Goal: Task Accomplishment & Management: Manage account settings

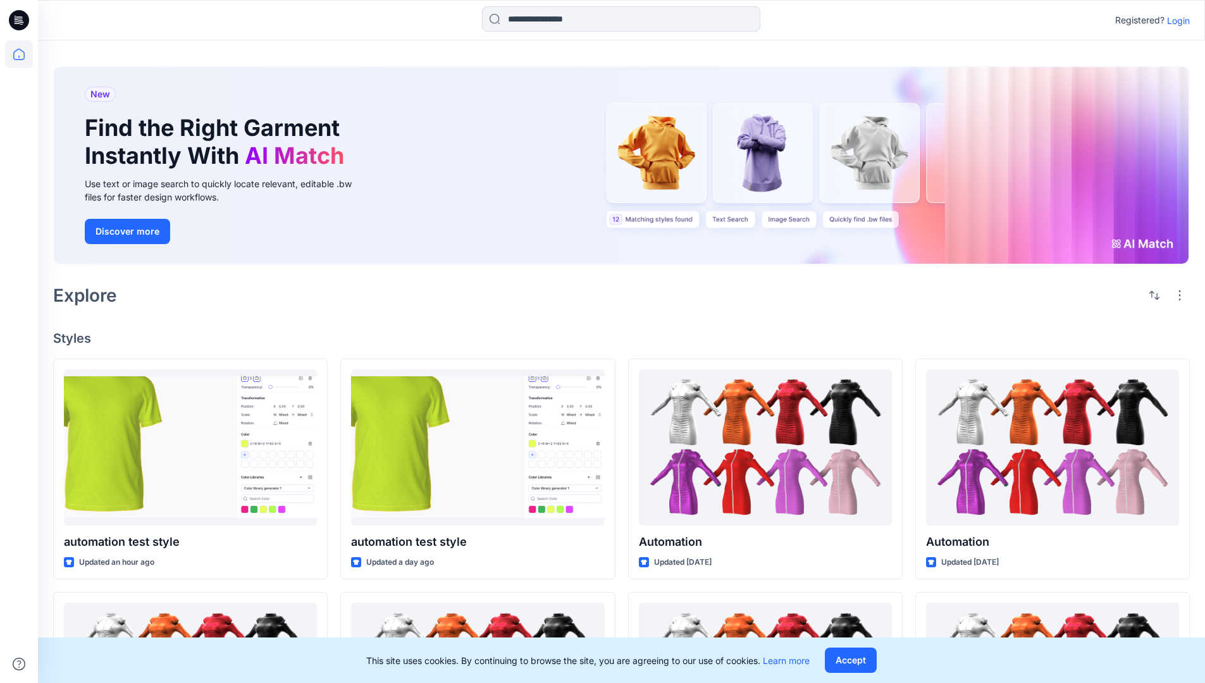
click at [1175, 20] on p "Login" at bounding box center [1178, 20] width 23 height 13
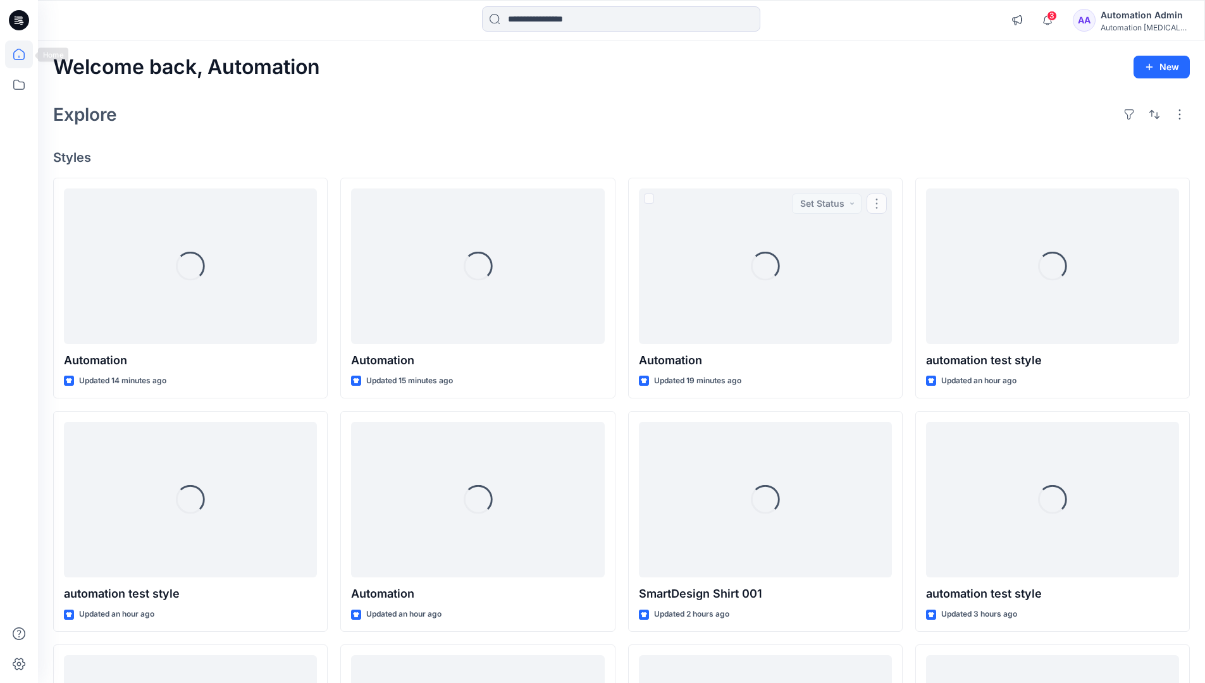
click at [24, 54] on icon at bounding box center [18, 54] width 11 height 11
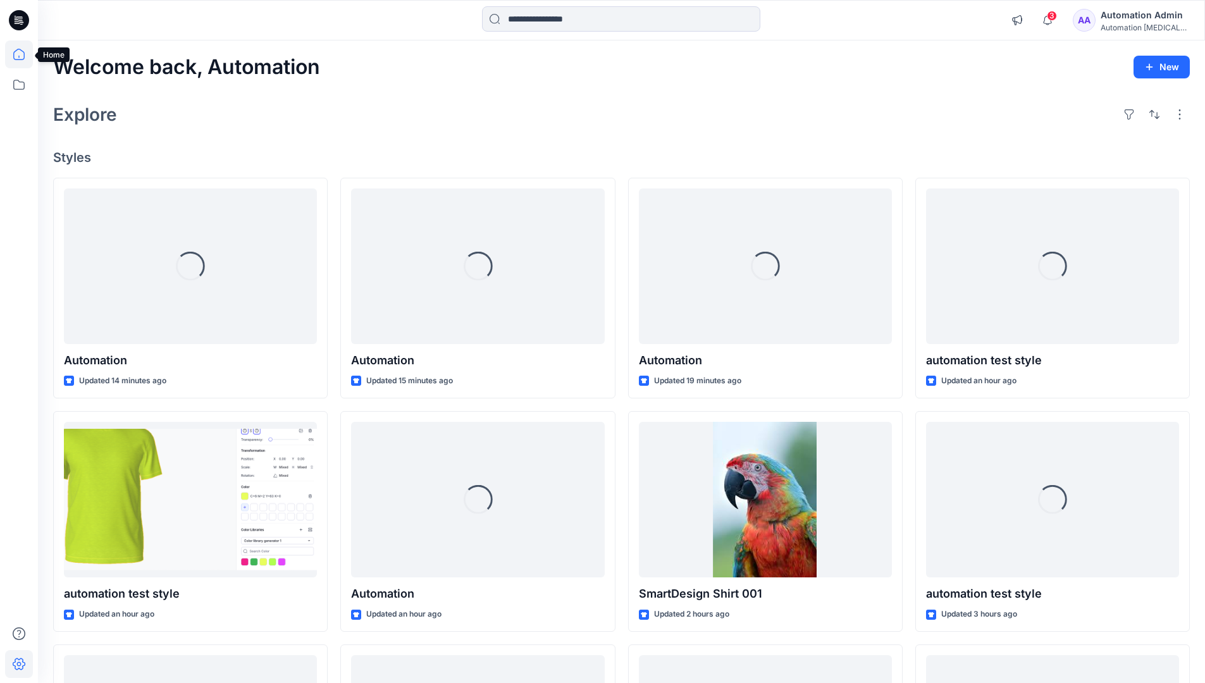
click at [20, 669] on icon at bounding box center [19, 664] width 13 height 12
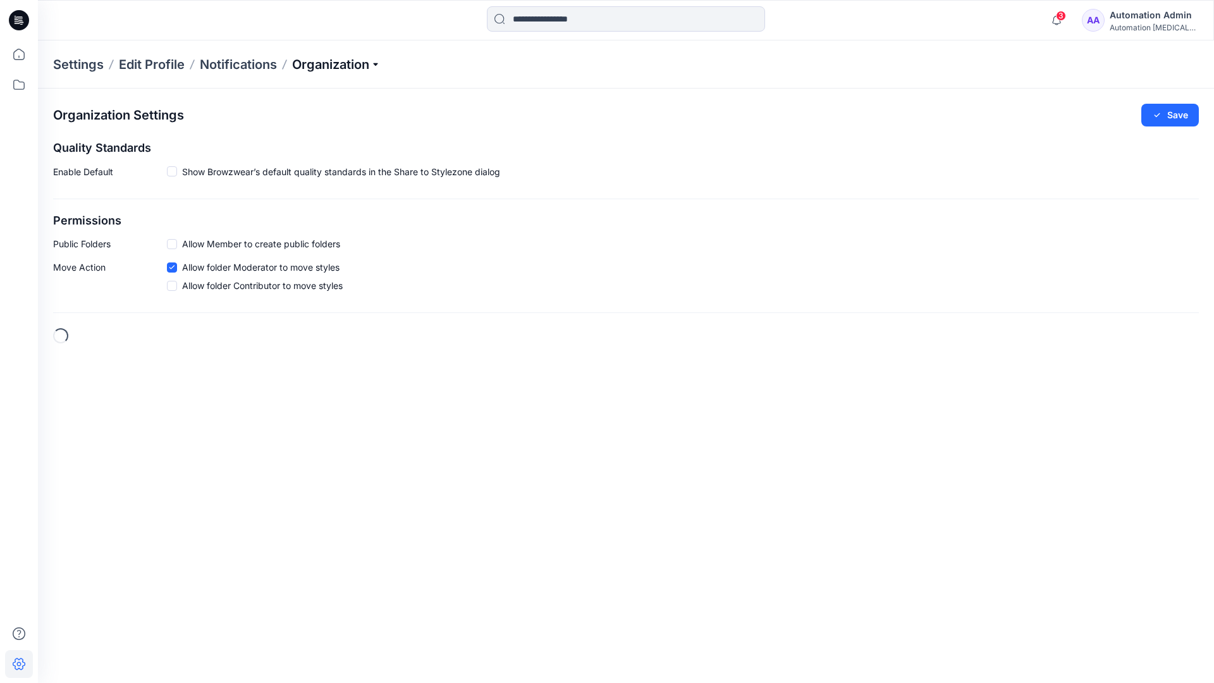
click at [369, 63] on p "Organization" at bounding box center [336, 65] width 89 height 18
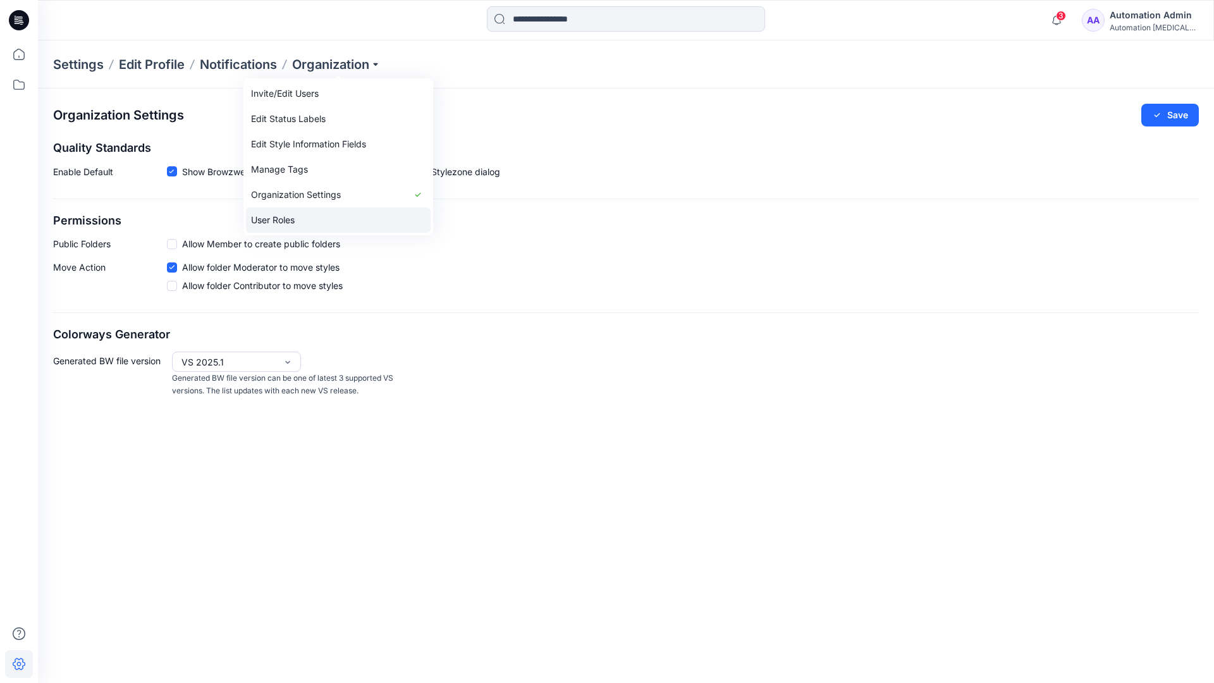
click at [308, 219] on link "User Roles" at bounding box center [338, 219] width 185 height 25
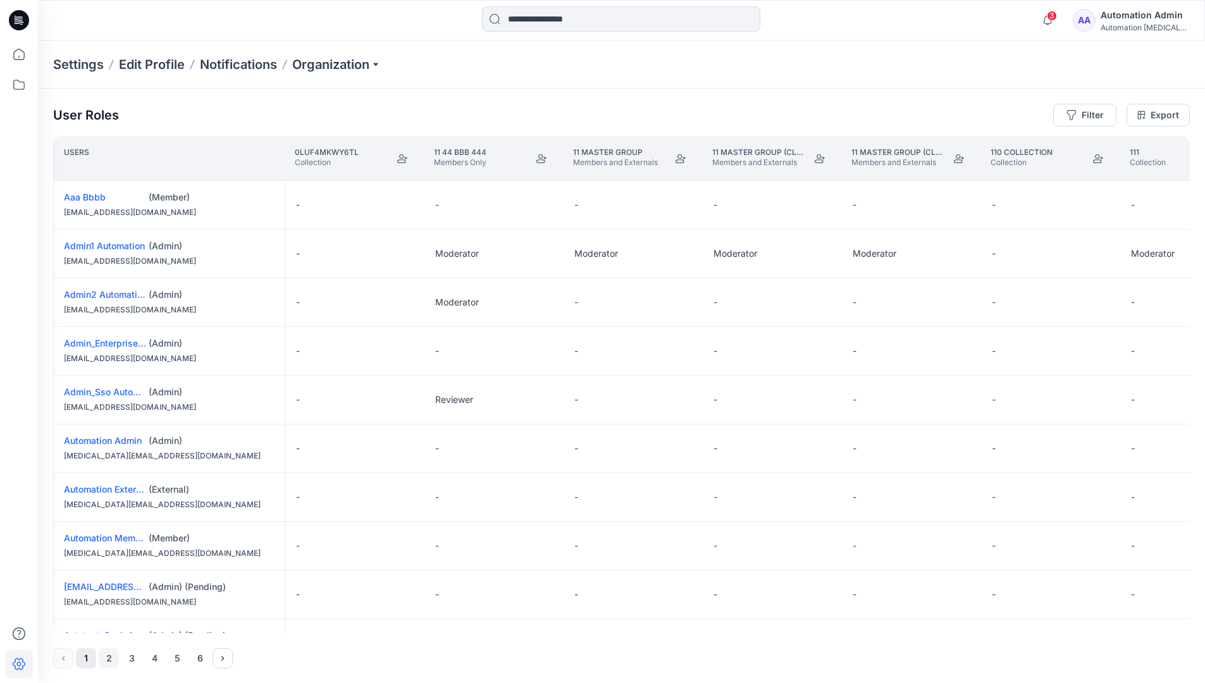
click at [110, 660] on button "2" at bounding box center [109, 658] width 20 height 20
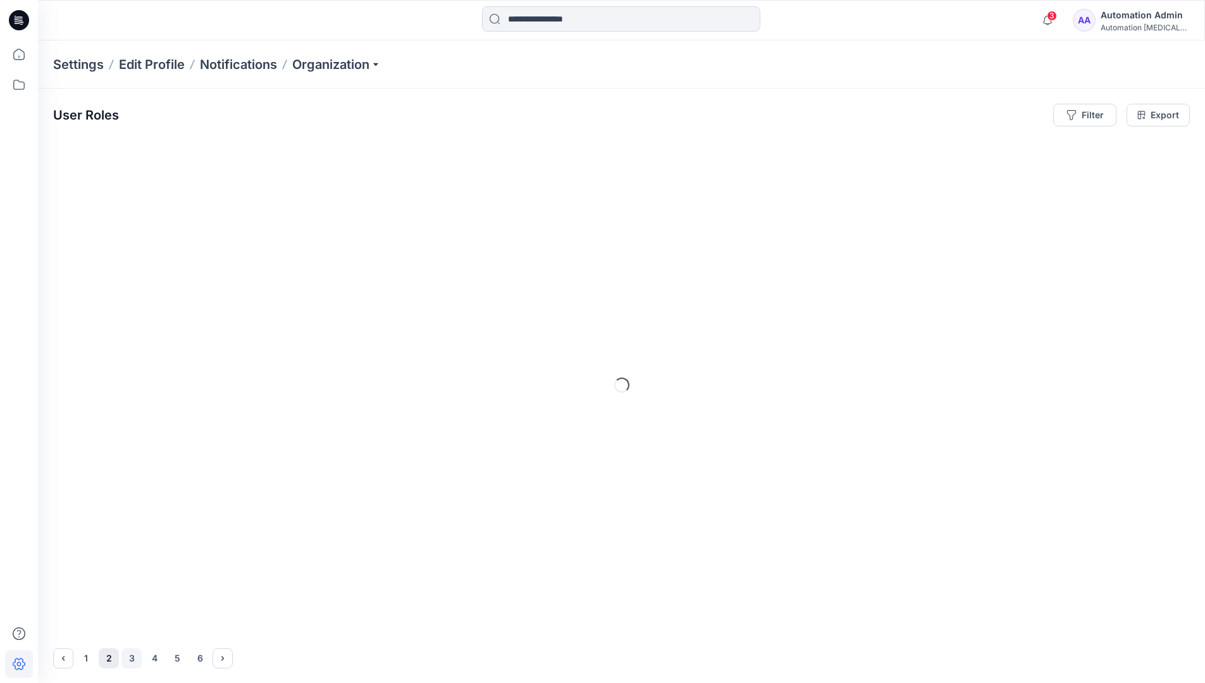
click at [132, 658] on button "3" at bounding box center [131, 658] width 20 height 20
click at [223, 658] on icon "Next" at bounding box center [222, 658] width 3 height 4
click at [64, 656] on icon "Previous" at bounding box center [63, 658] width 10 height 10
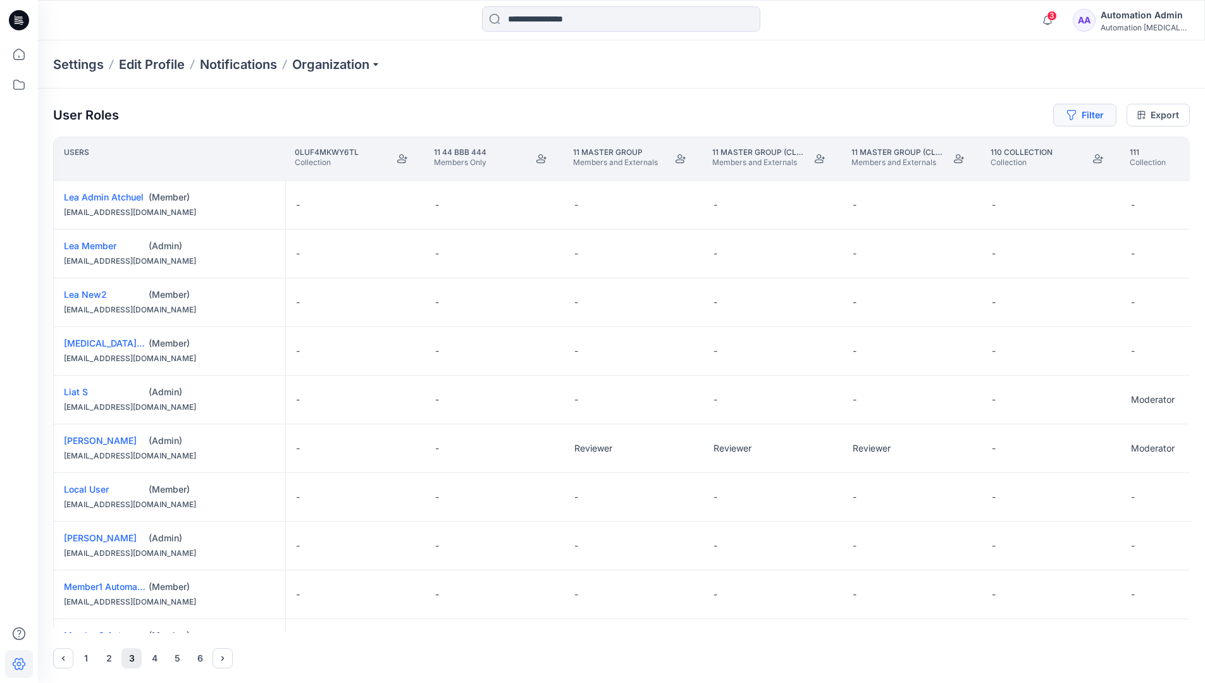
click at [1089, 118] on button "Filter" at bounding box center [1084, 115] width 63 height 23
click at [1012, 149] on div at bounding box center [1039, 149] width 130 height 16
click at [1026, 147] on div at bounding box center [1039, 149] width 130 height 16
type input "****"
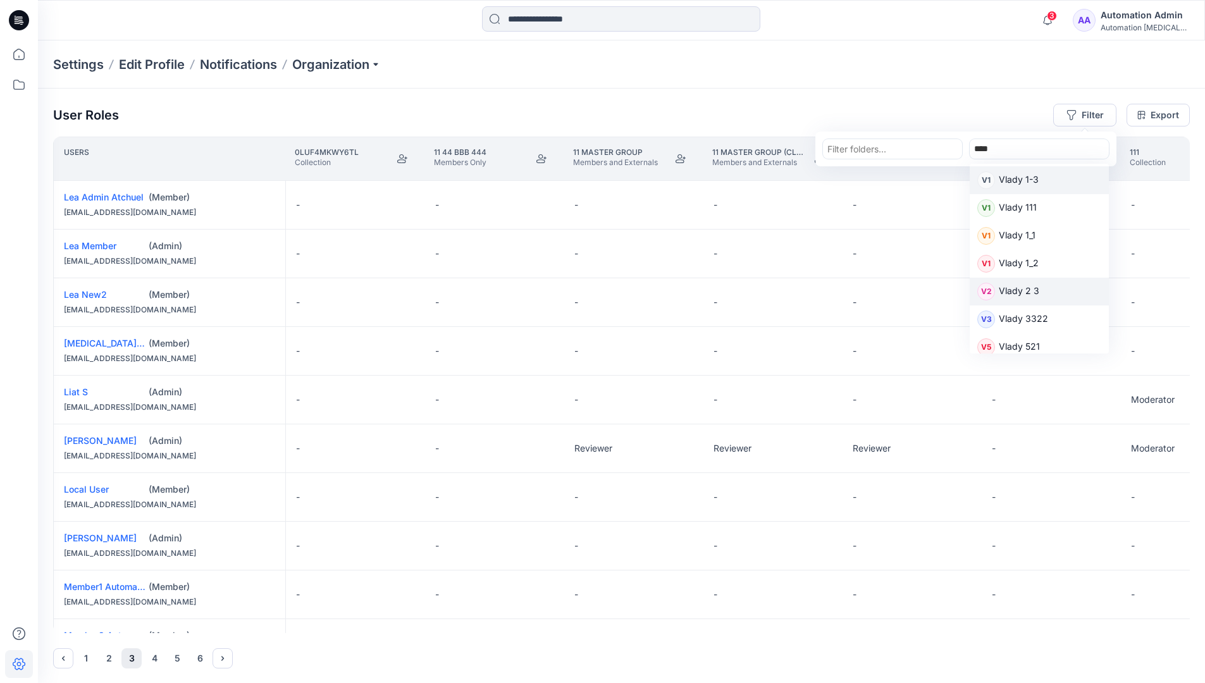
click at [1024, 290] on p "Vlady 2 3" at bounding box center [1018, 292] width 40 height 16
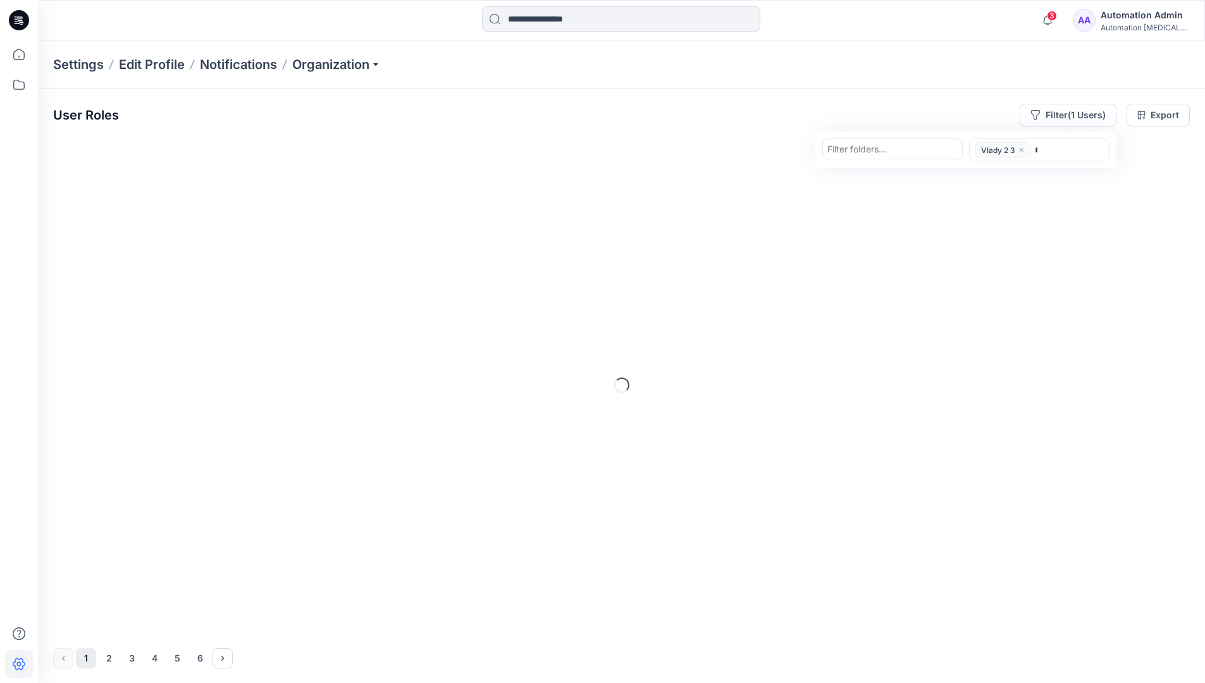
type input "****"
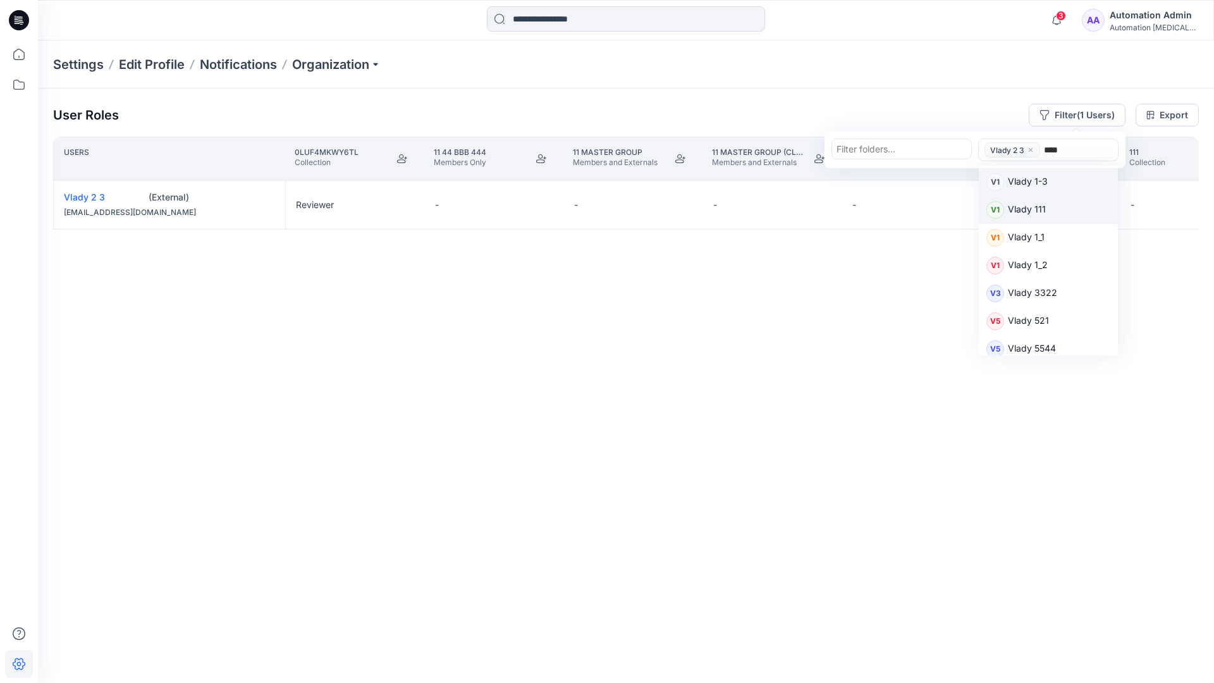
click at [1036, 209] on p "Vlady 111" at bounding box center [1027, 210] width 38 height 16
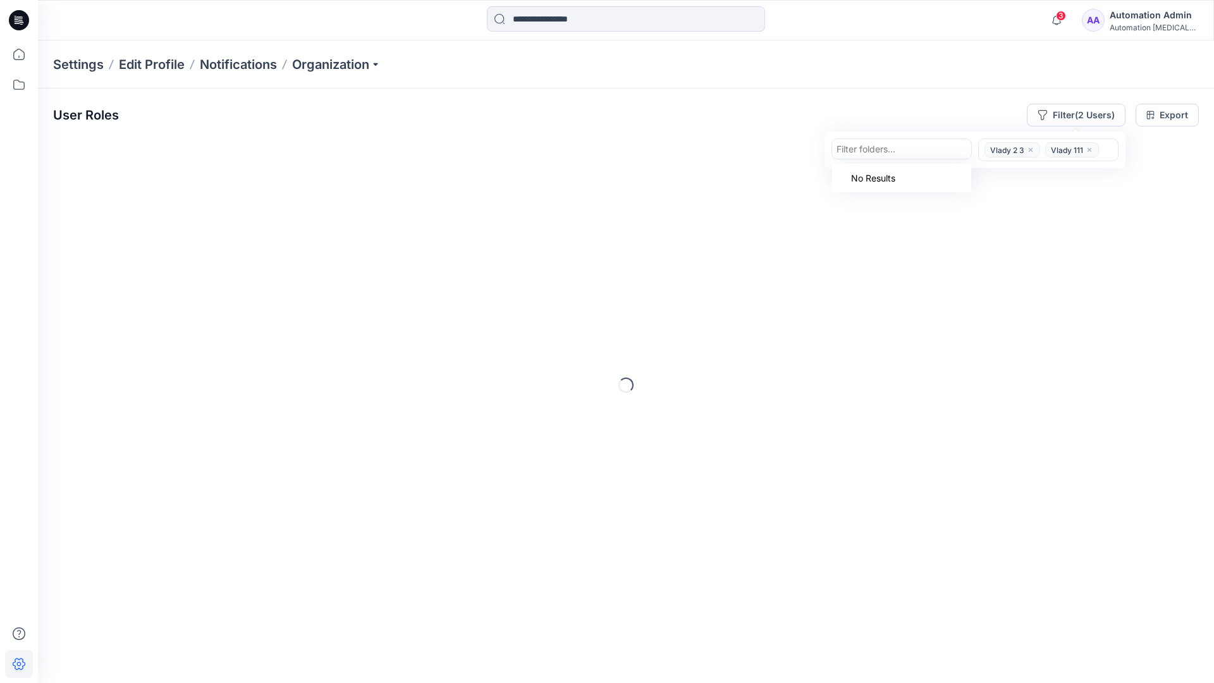
click at [912, 150] on div at bounding box center [902, 149] width 130 height 16
type input "*********"
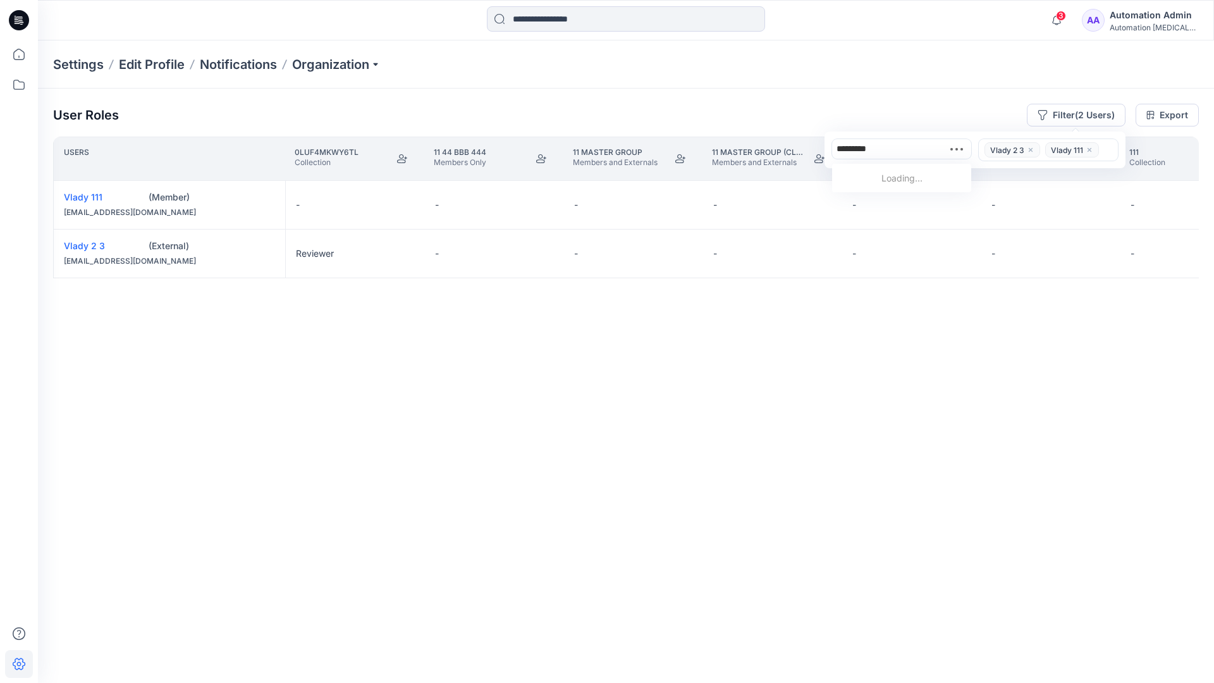
scroll to position [398, 0]
click at [901, 198] on p "Group With 1 Moderator 2" at bounding box center [897, 203] width 107 height 13
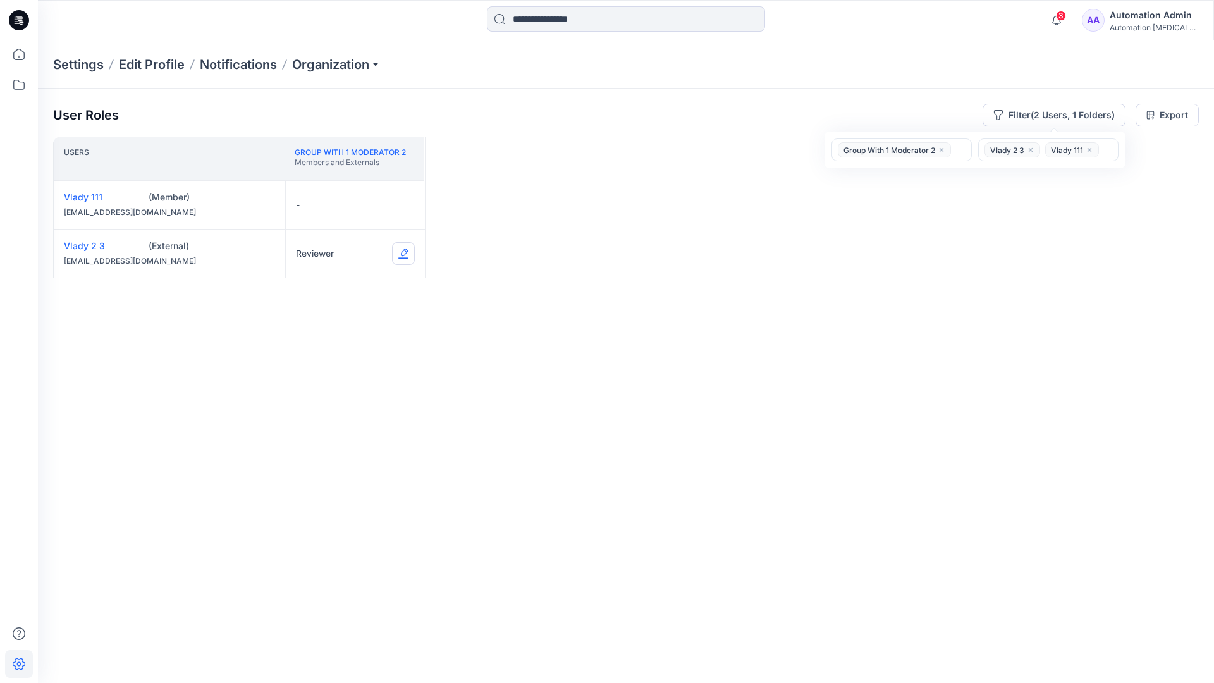
click at [402, 254] on button "Edit Role" at bounding box center [403, 253] width 23 height 23
click at [340, 330] on button "Contributor" at bounding box center [344, 329] width 137 height 23
click at [402, 204] on button "Edit Role" at bounding box center [403, 204] width 23 height 23
click at [318, 293] on button "Moderator" at bounding box center [344, 303] width 137 height 23
click at [402, 252] on button "Edit Role" at bounding box center [403, 253] width 23 height 23
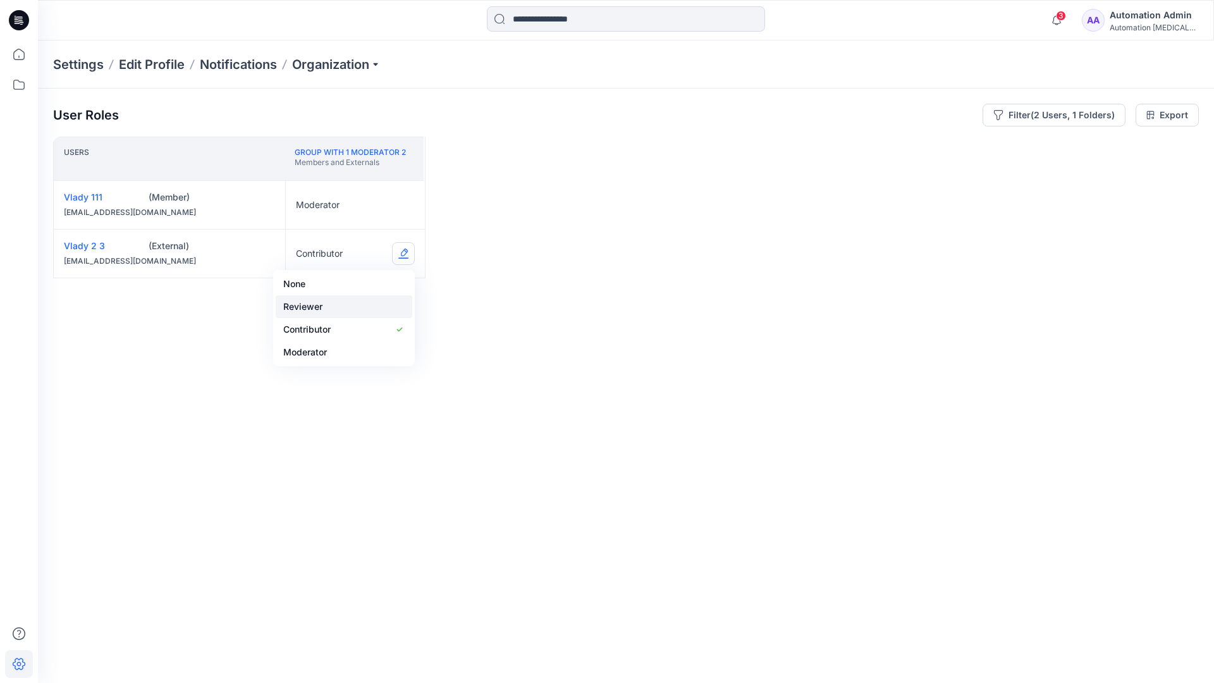
click at [341, 307] on button "Reviewer" at bounding box center [344, 306] width 137 height 23
click at [404, 204] on button "Edit Role" at bounding box center [403, 204] width 23 height 23
click at [332, 233] on button "None" at bounding box center [344, 235] width 137 height 23
click at [942, 147] on icon "close" at bounding box center [942, 150] width 8 height 8
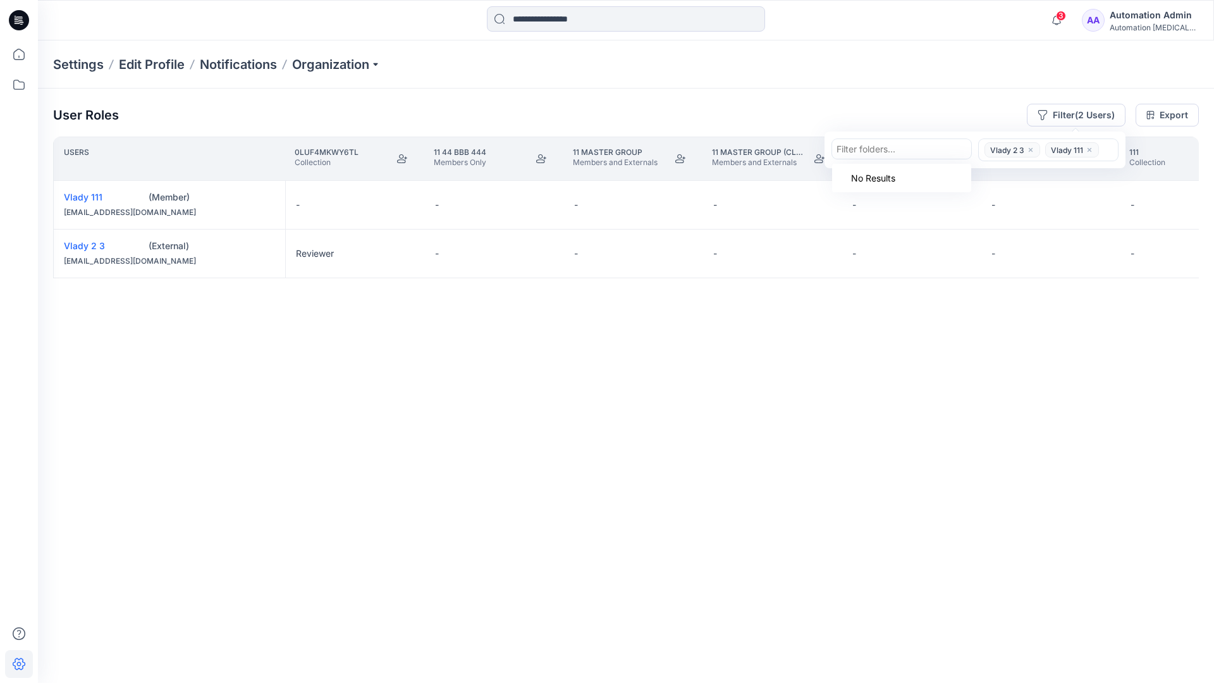
click at [1029, 149] on icon "close" at bounding box center [1031, 150] width 4 height 4
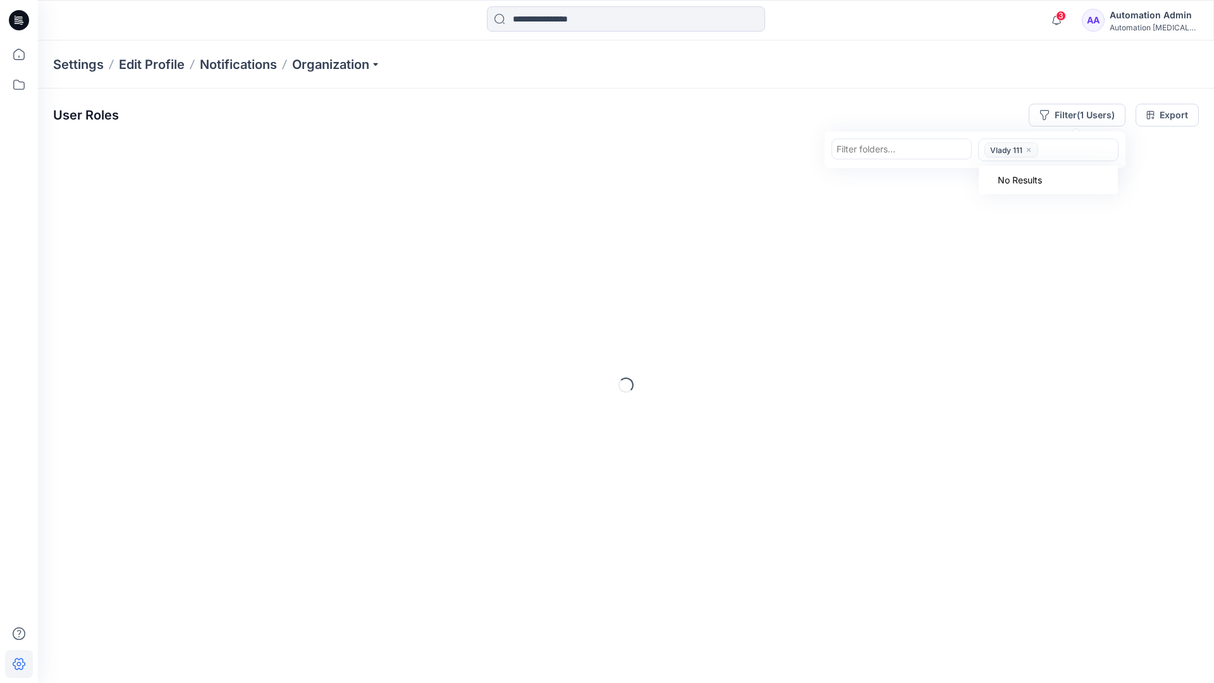
click at [1028, 151] on icon "close" at bounding box center [1029, 150] width 8 height 8
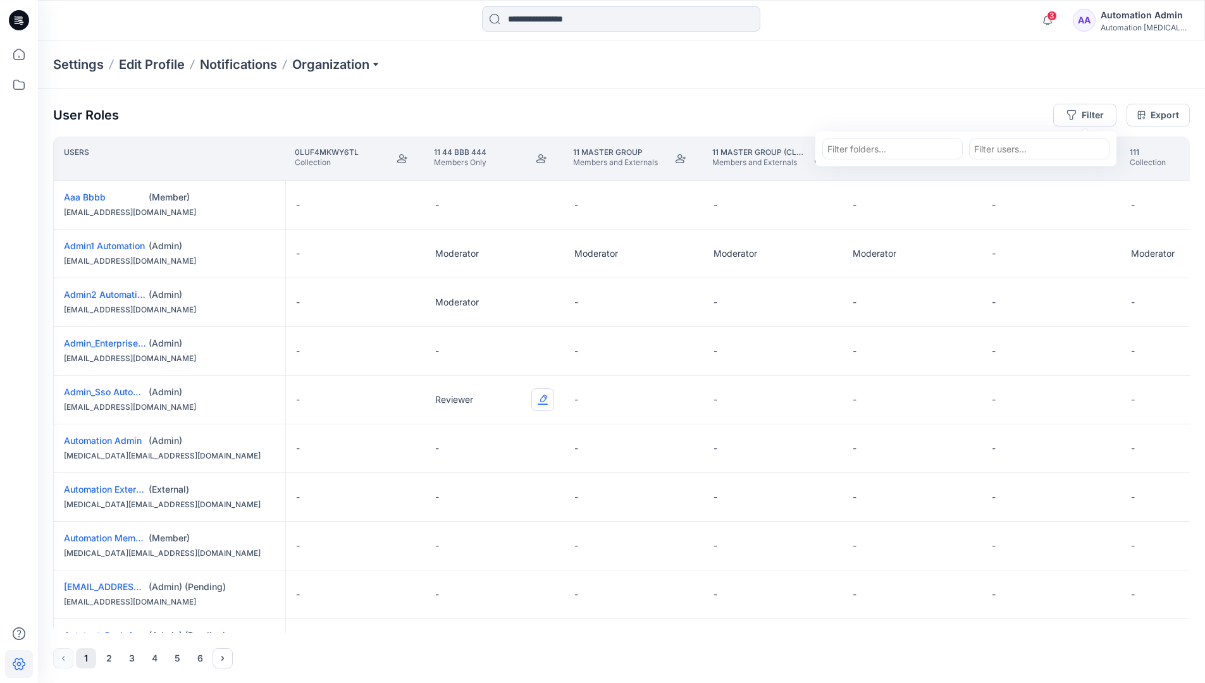
click at [544, 400] on button "Edit Role" at bounding box center [542, 399] width 23 height 23
click at [495, 456] on button "Reviewer" at bounding box center [483, 452] width 137 height 23
click at [1132, 24] on div "Automation [MEDICAL_DATA]..." at bounding box center [1144, 27] width 89 height 9
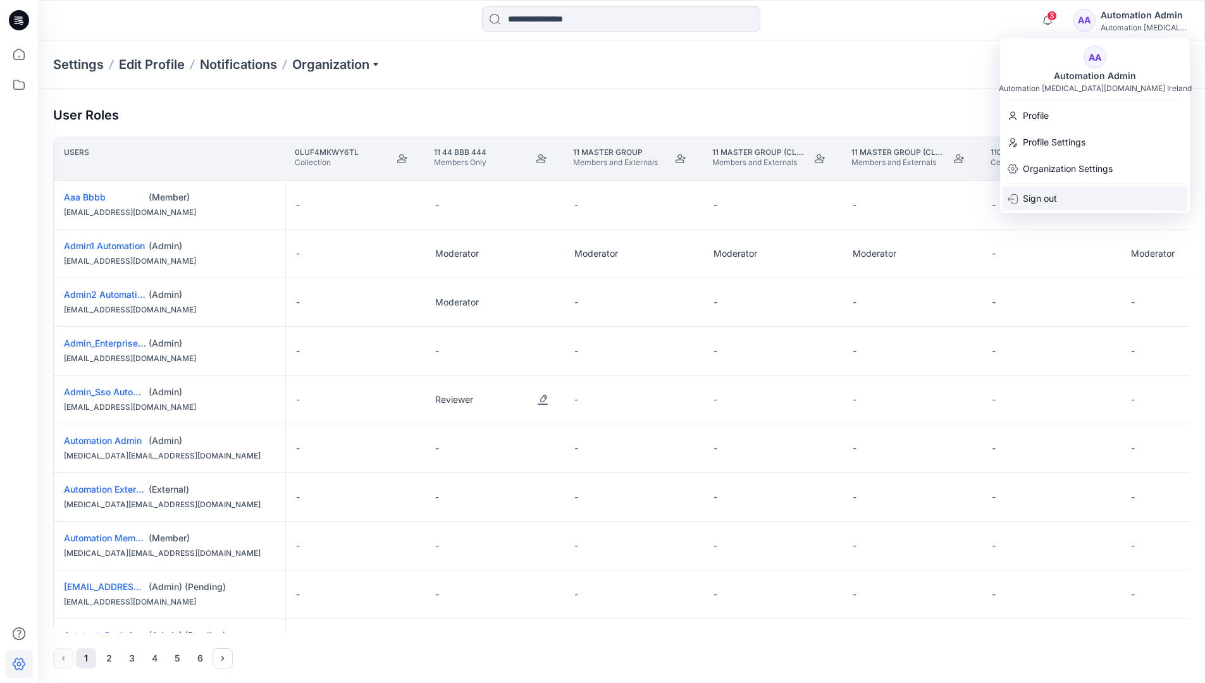
click at [1074, 190] on div "Sign out" at bounding box center [1094, 199] width 185 height 24
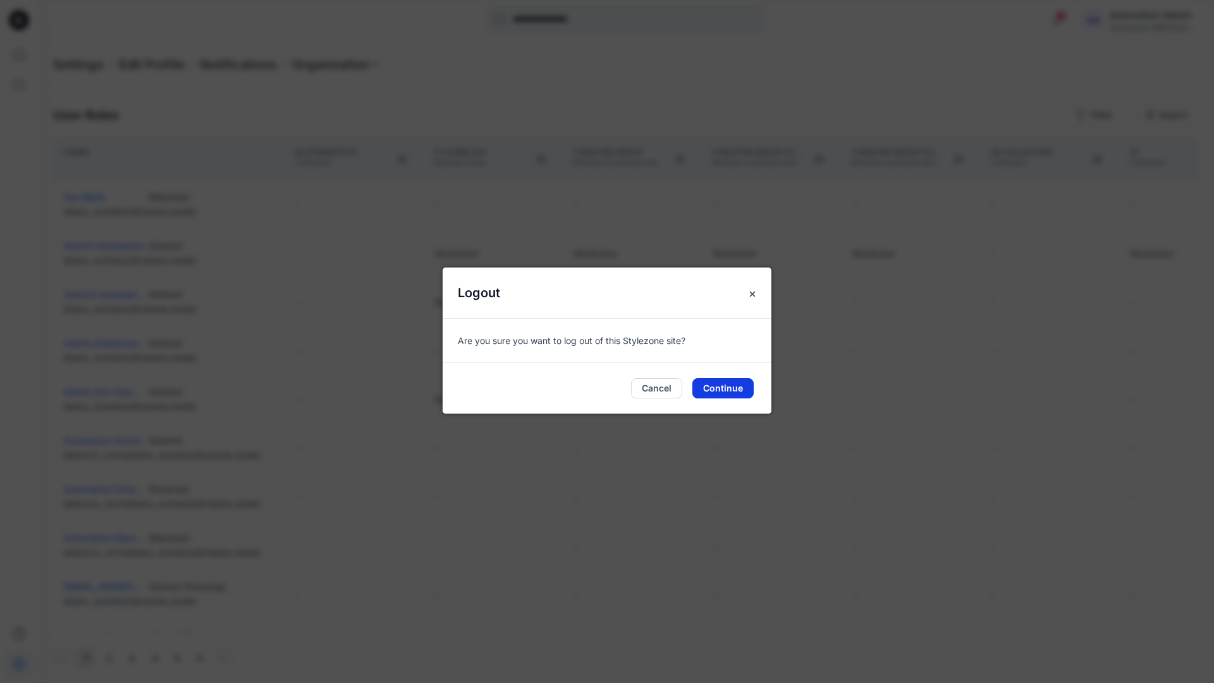
click at [735, 386] on button "Continue" at bounding box center [722, 388] width 61 height 20
